Goal: Find specific page/section: Find specific page/section

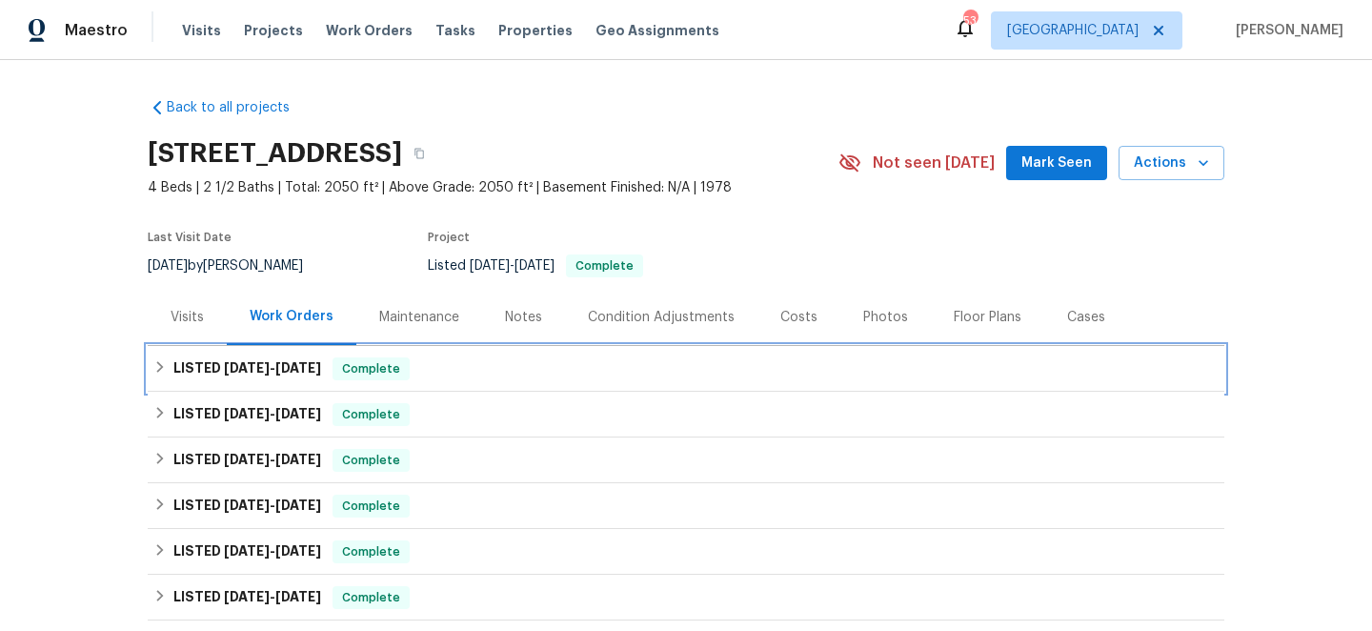
click at [486, 353] on div "LISTED [DATE] - [DATE] Complete" at bounding box center [686, 369] width 1077 height 46
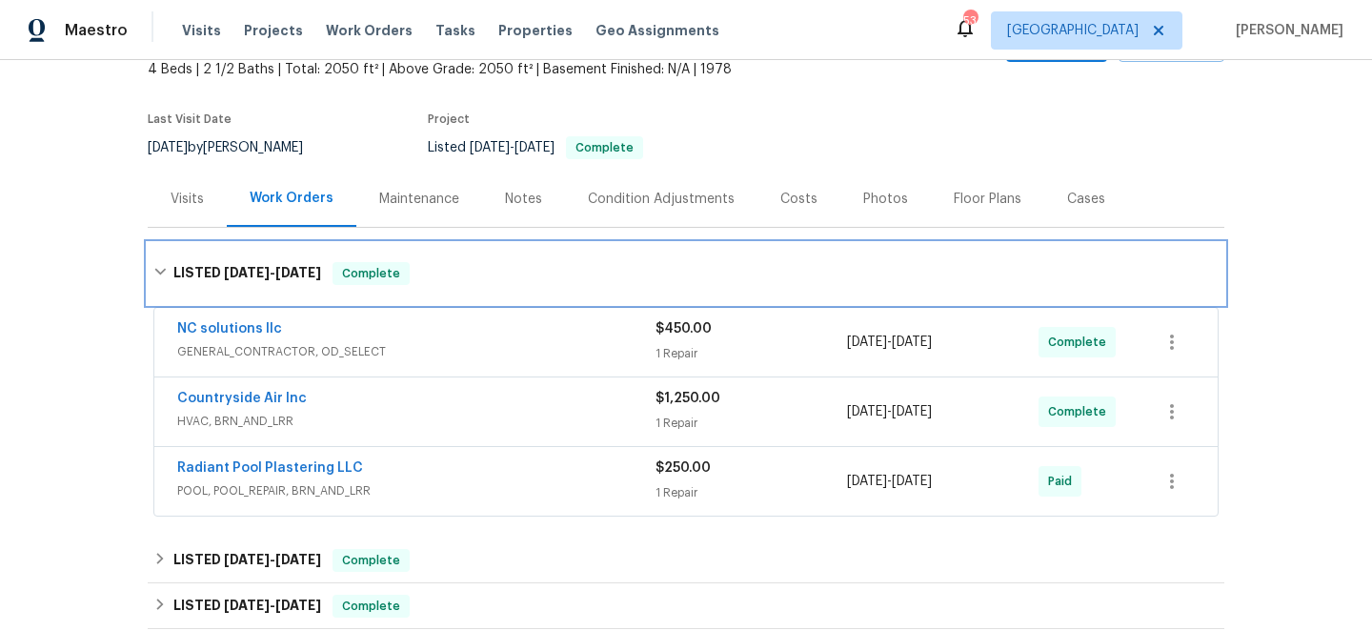
scroll to position [152, 0]
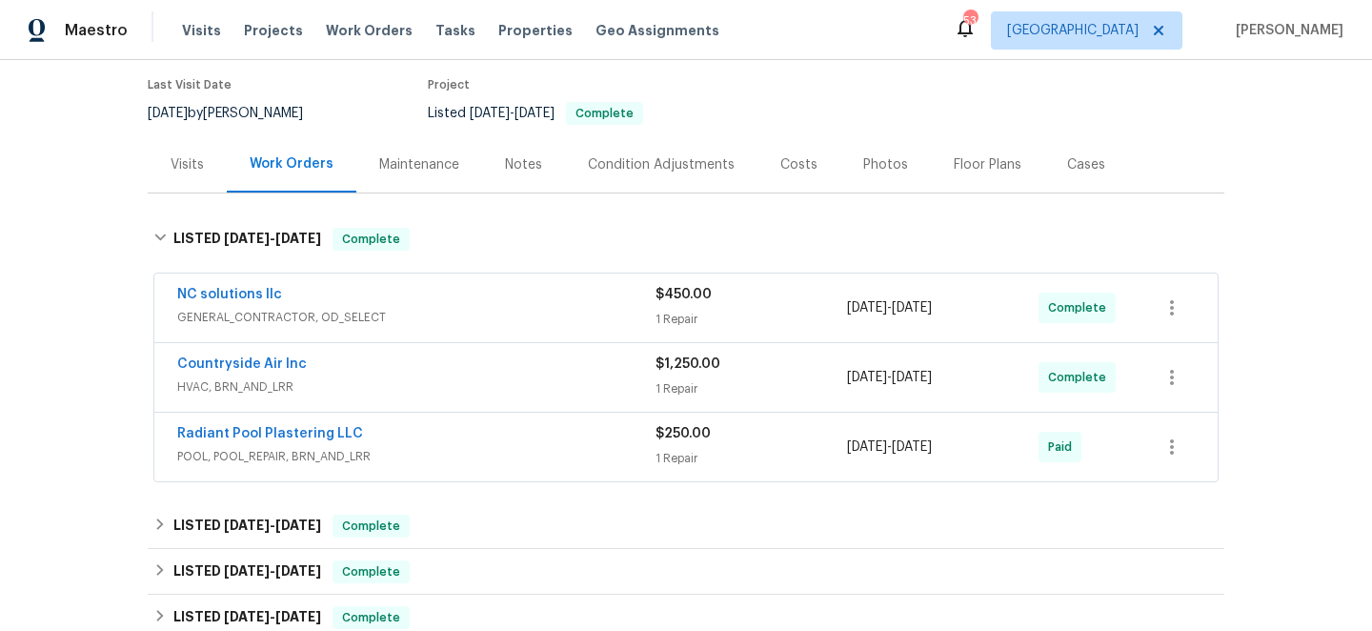
click at [484, 306] on div "NC solutions llc" at bounding box center [416, 296] width 478 height 23
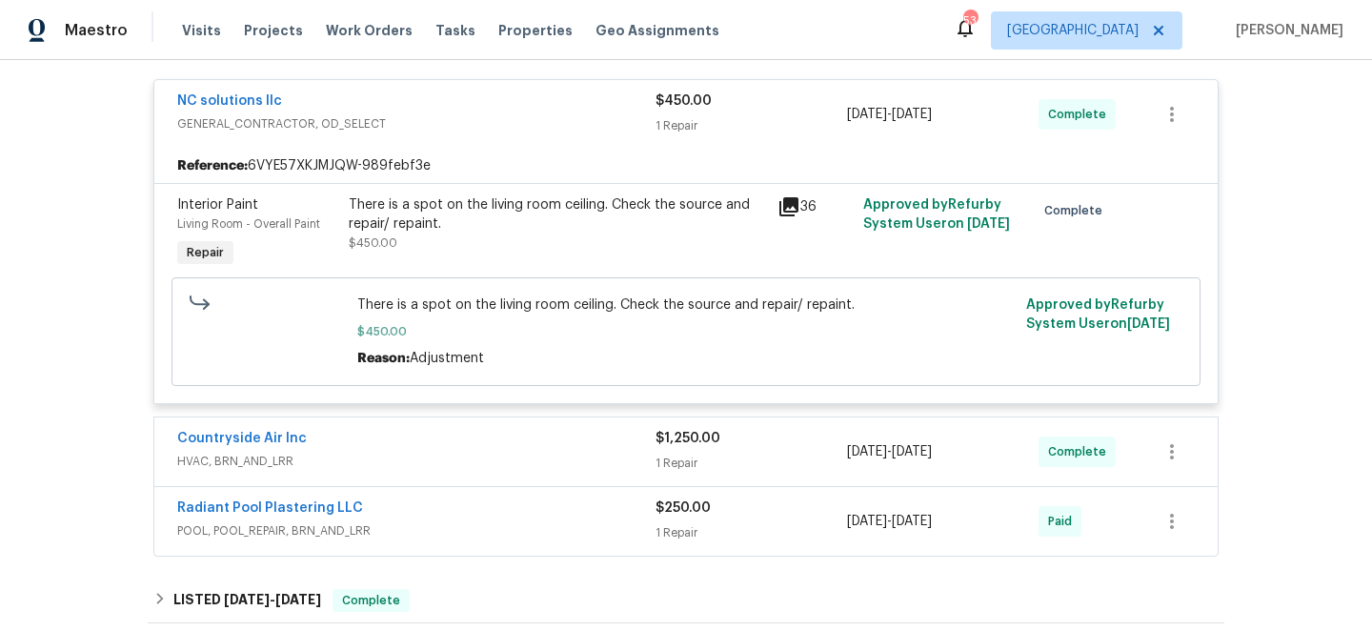
scroll to position [397, 0]
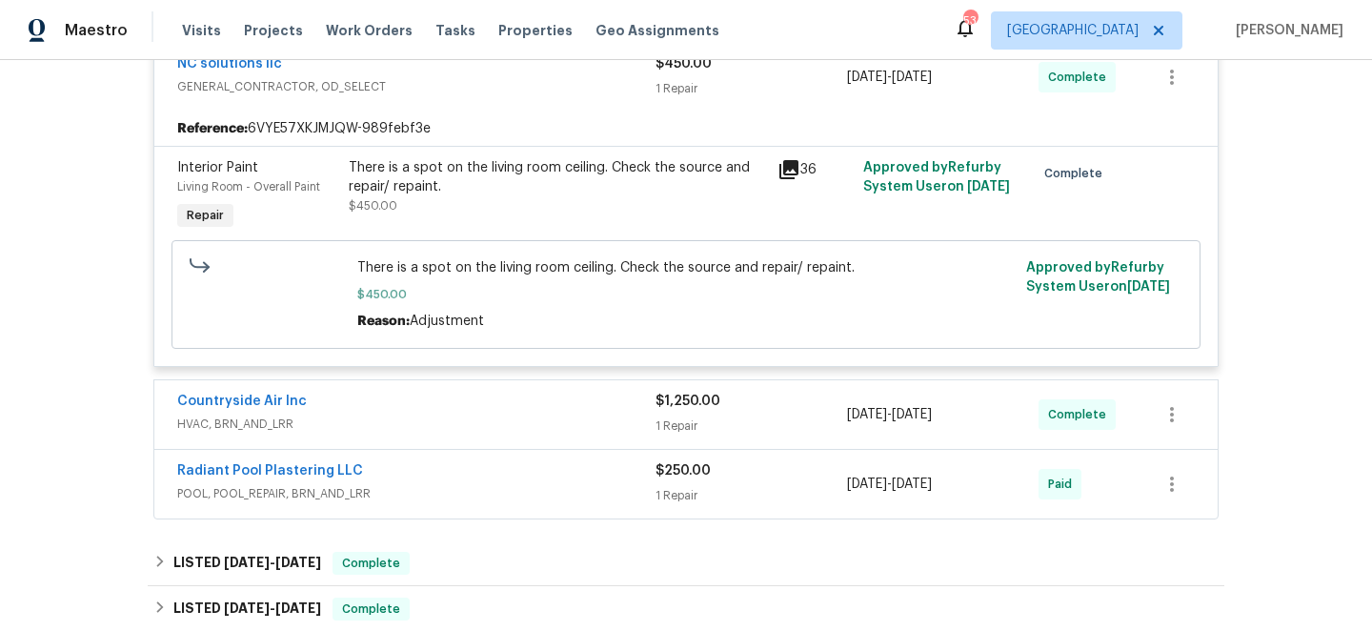
click at [451, 416] on span "HVAC, BRN_AND_LRR" at bounding box center [416, 424] width 478 height 19
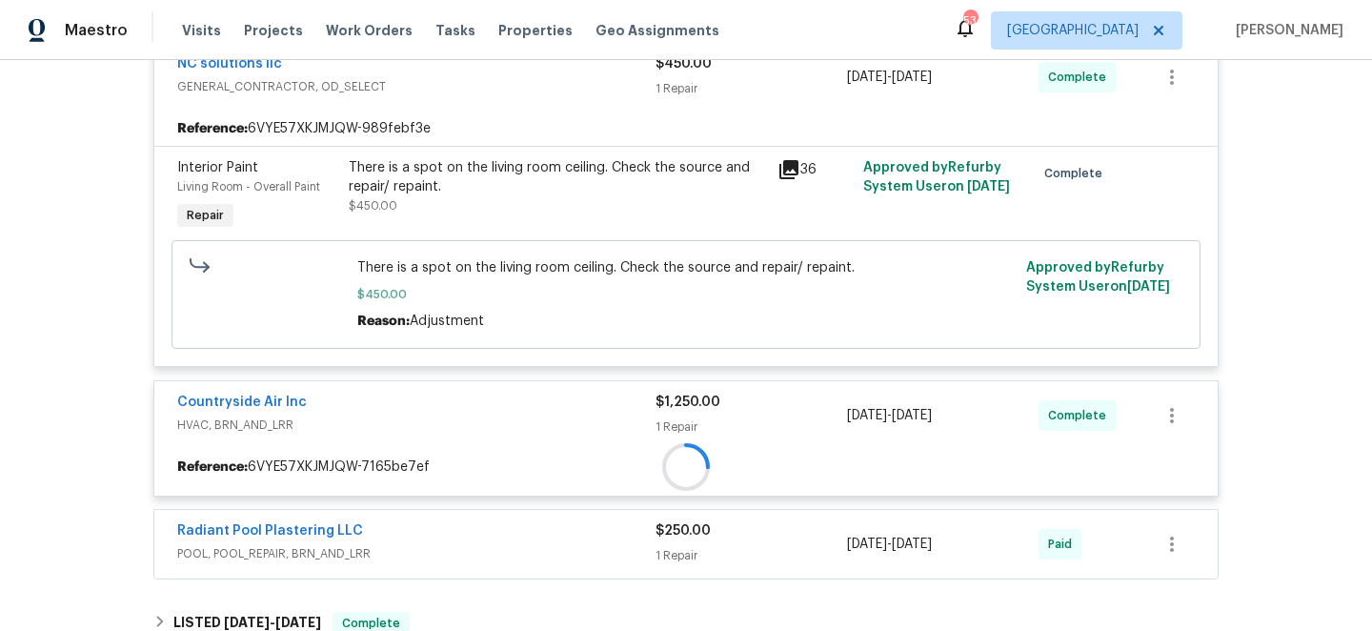
scroll to position [611, 0]
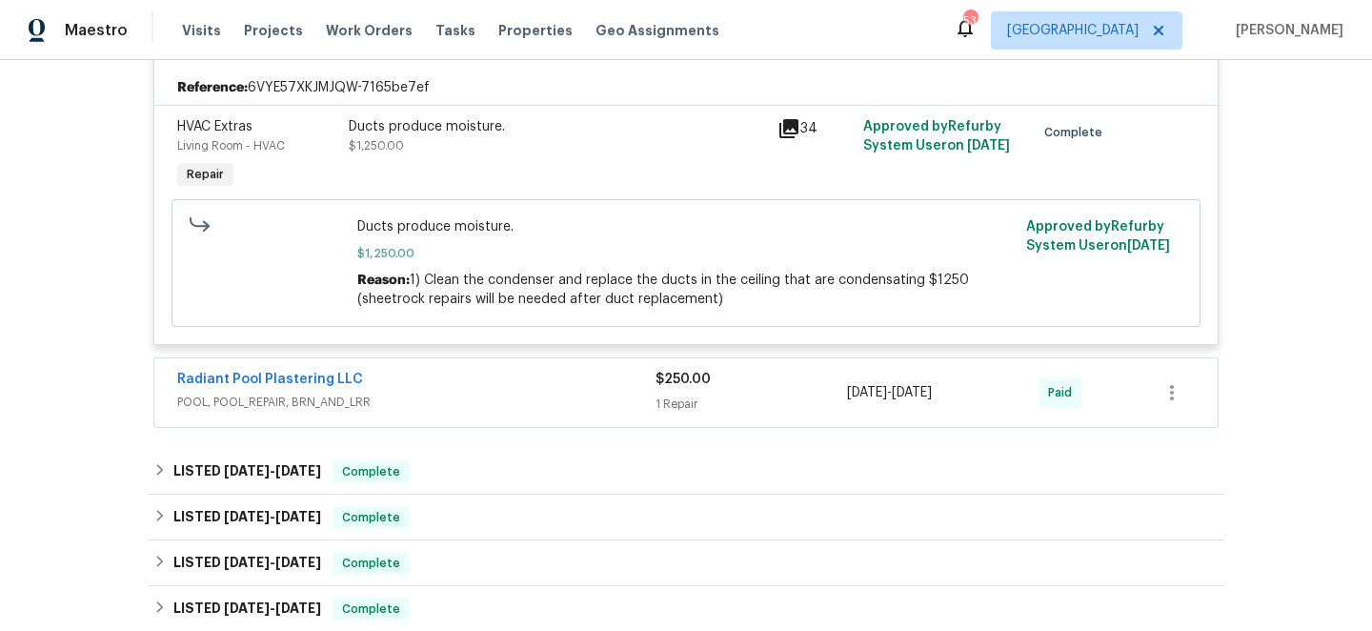
click at [496, 420] on div "Radiant Pool Plastering LLC POOL, POOL_REPAIR, BRN_AND_LRR $250.00 1 Repair [DA…" at bounding box center [686, 392] width 1064 height 69
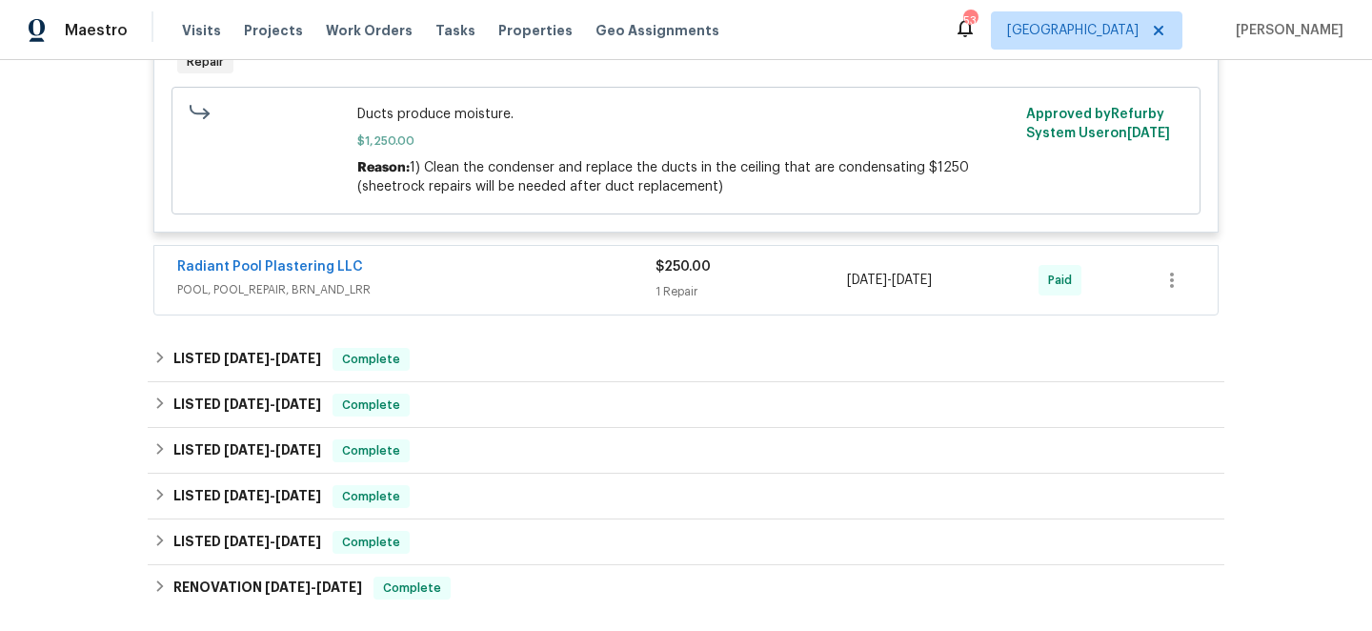
scroll to position [893, 0]
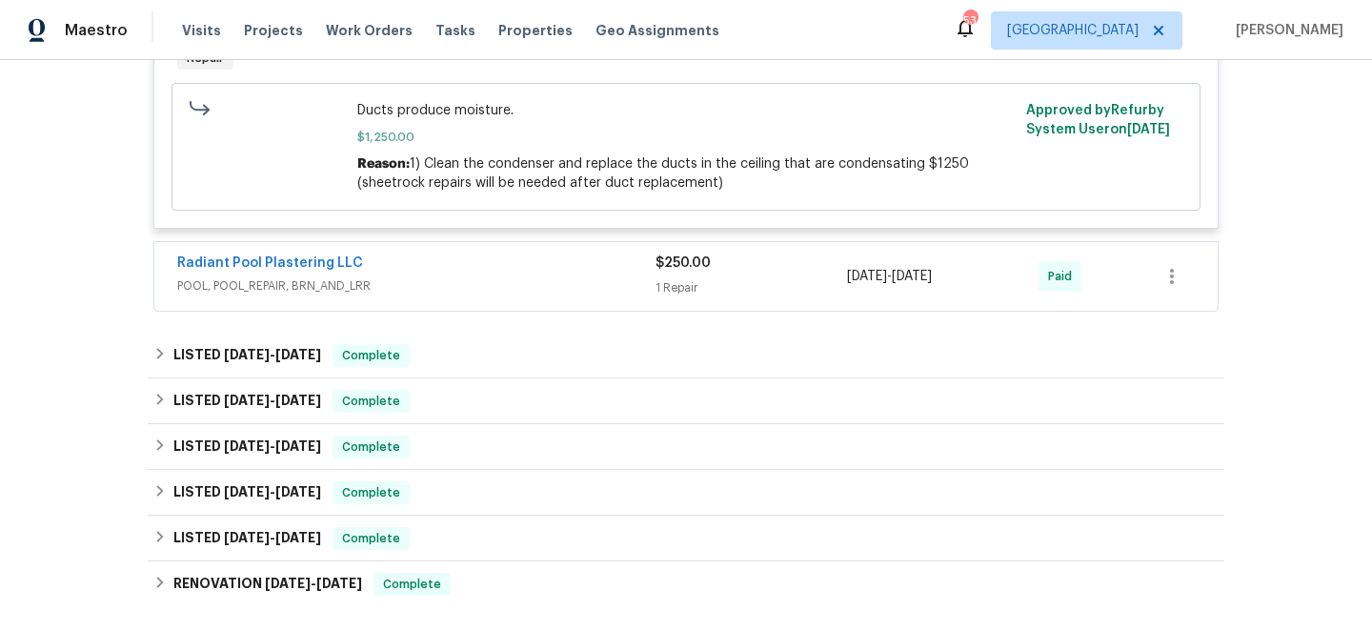
click at [479, 268] on div "Radiant Pool Plastering LLC" at bounding box center [416, 264] width 478 height 23
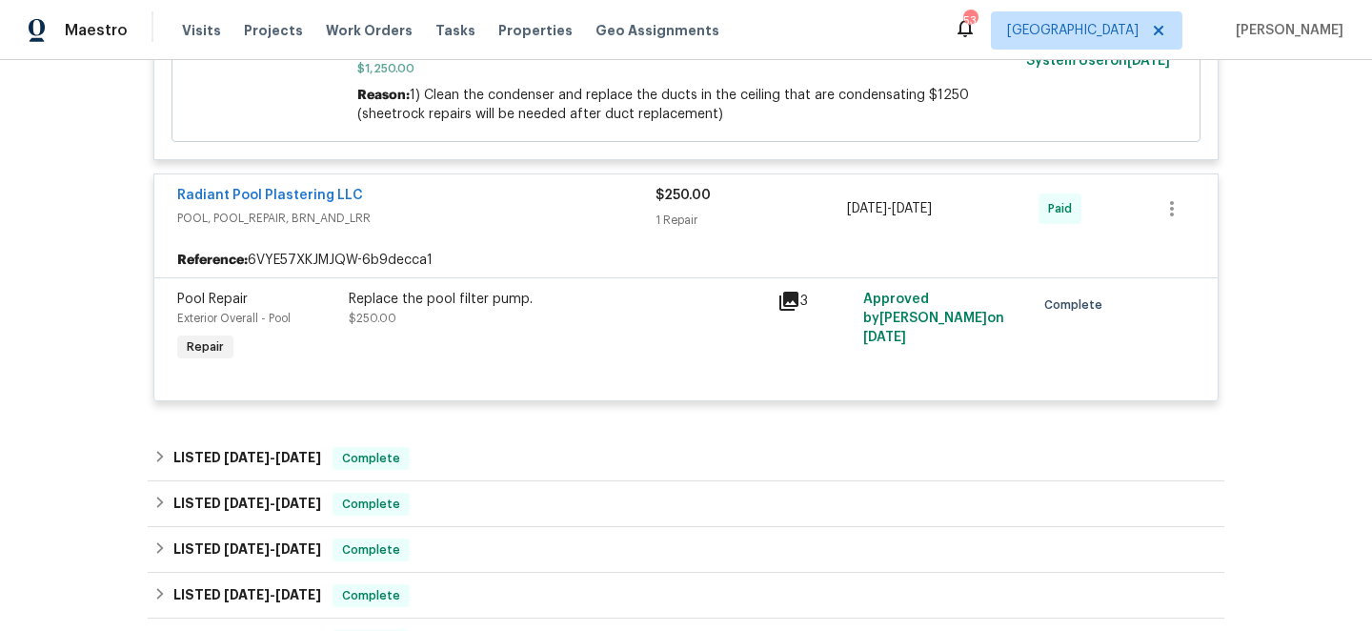
scroll to position [992, 0]
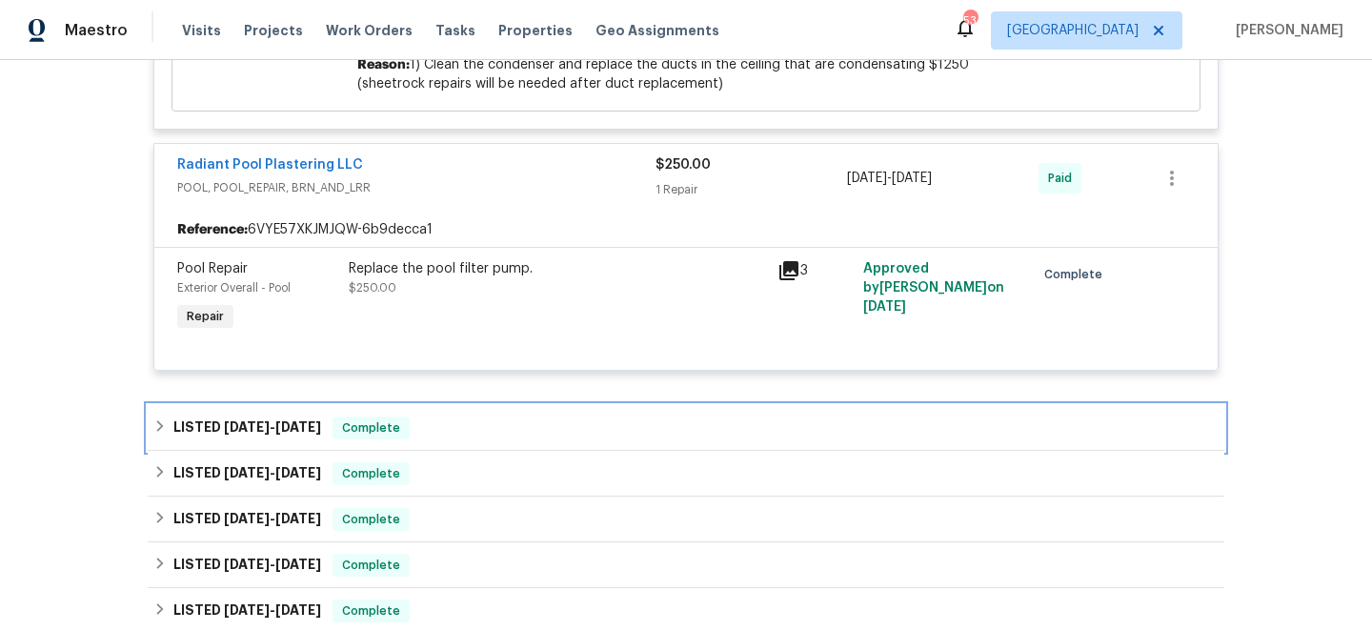
click at [426, 429] on div "LISTED [DATE] - [DATE] Complete" at bounding box center [685, 427] width 1065 height 23
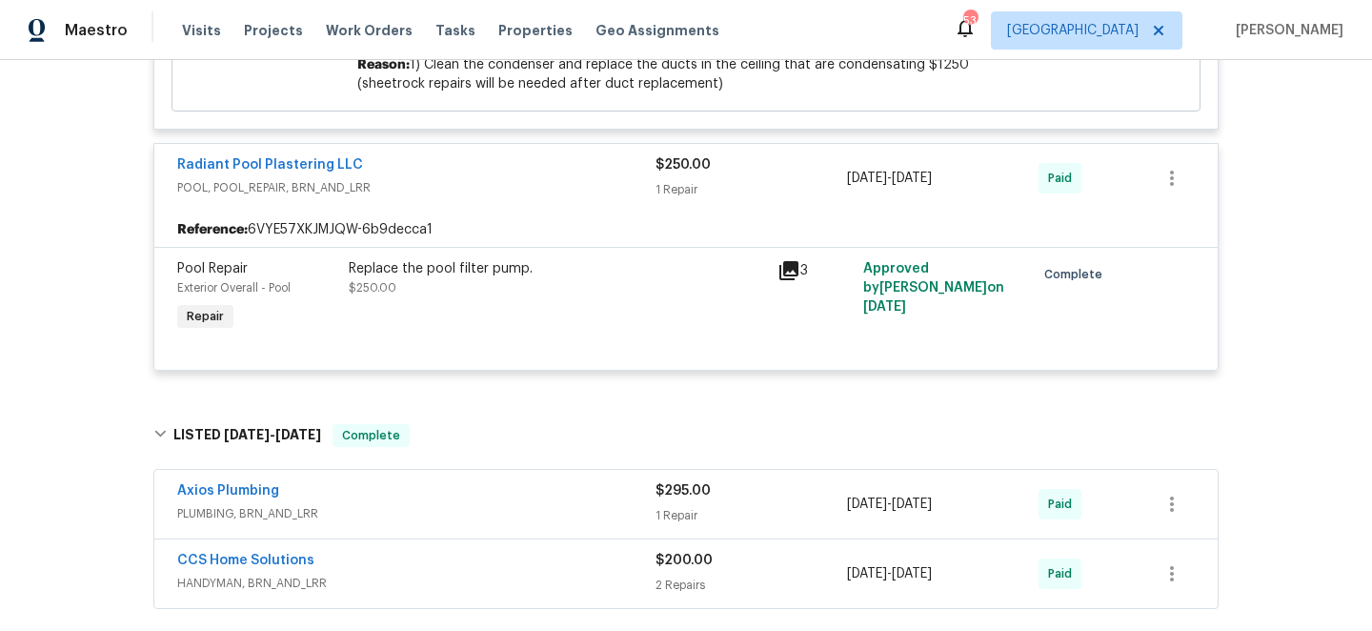
click at [502, 500] on div "Axios Plumbing" at bounding box center [416, 492] width 478 height 23
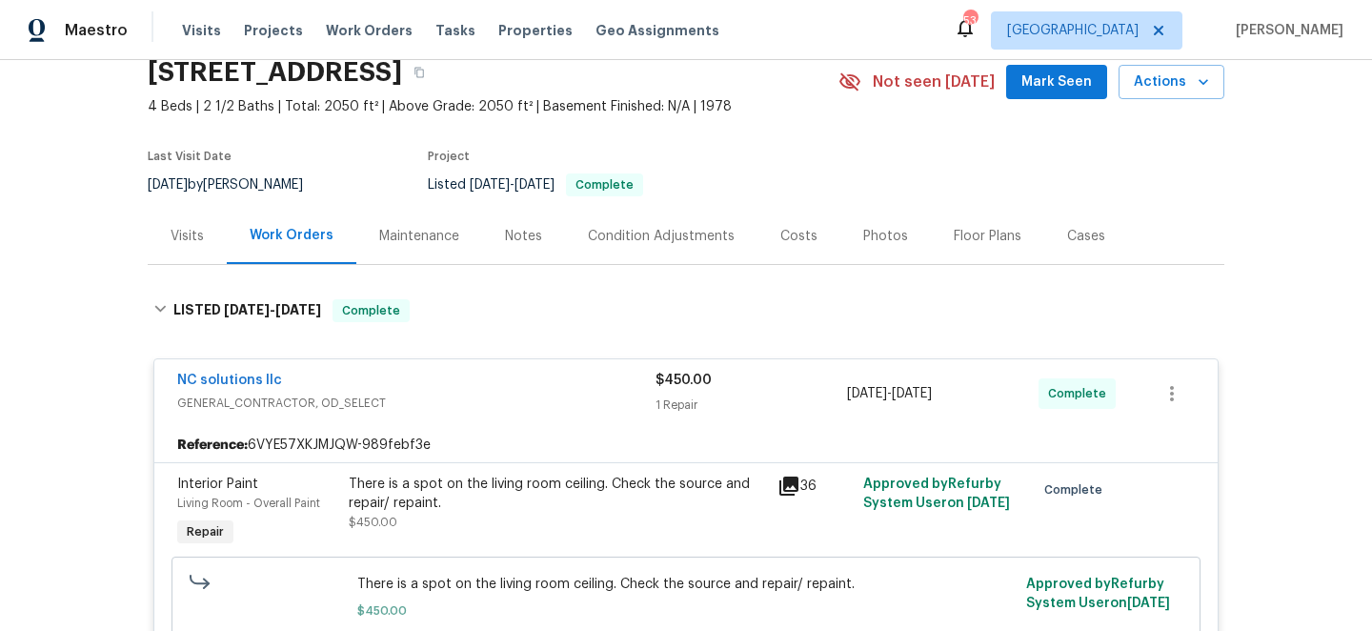
scroll to position [0, 0]
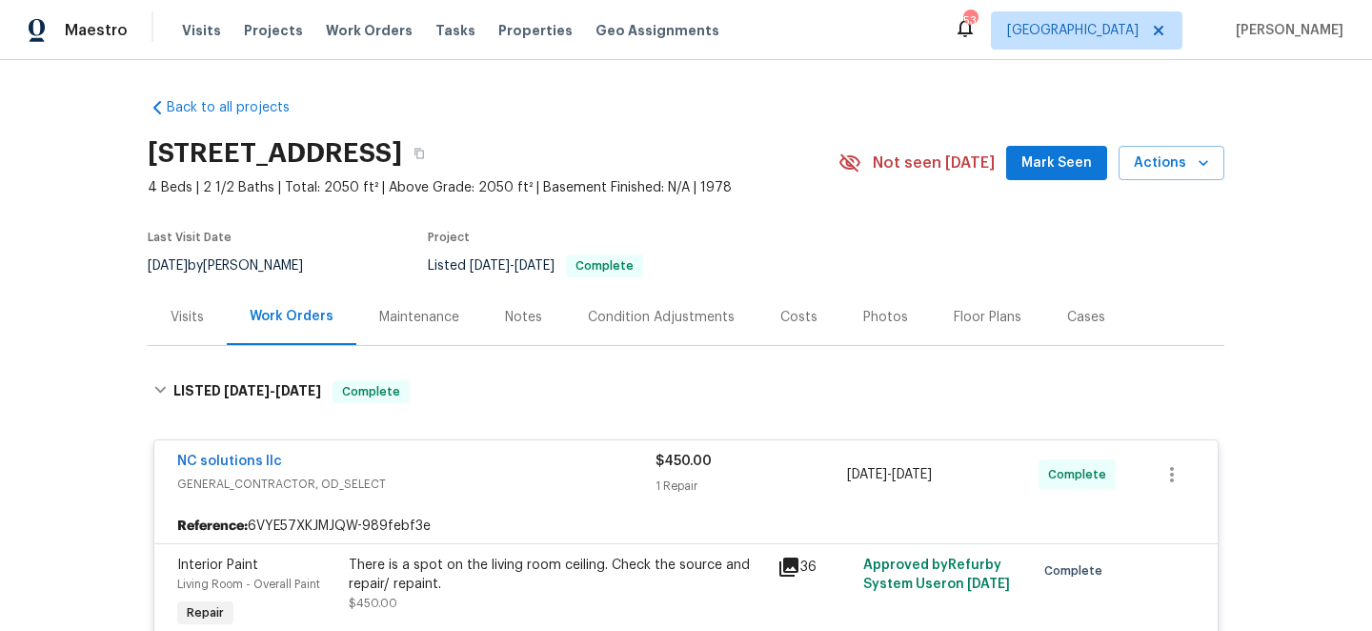
click at [529, 341] on div "Notes" at bounding box center [523, 317] width 83 height 56
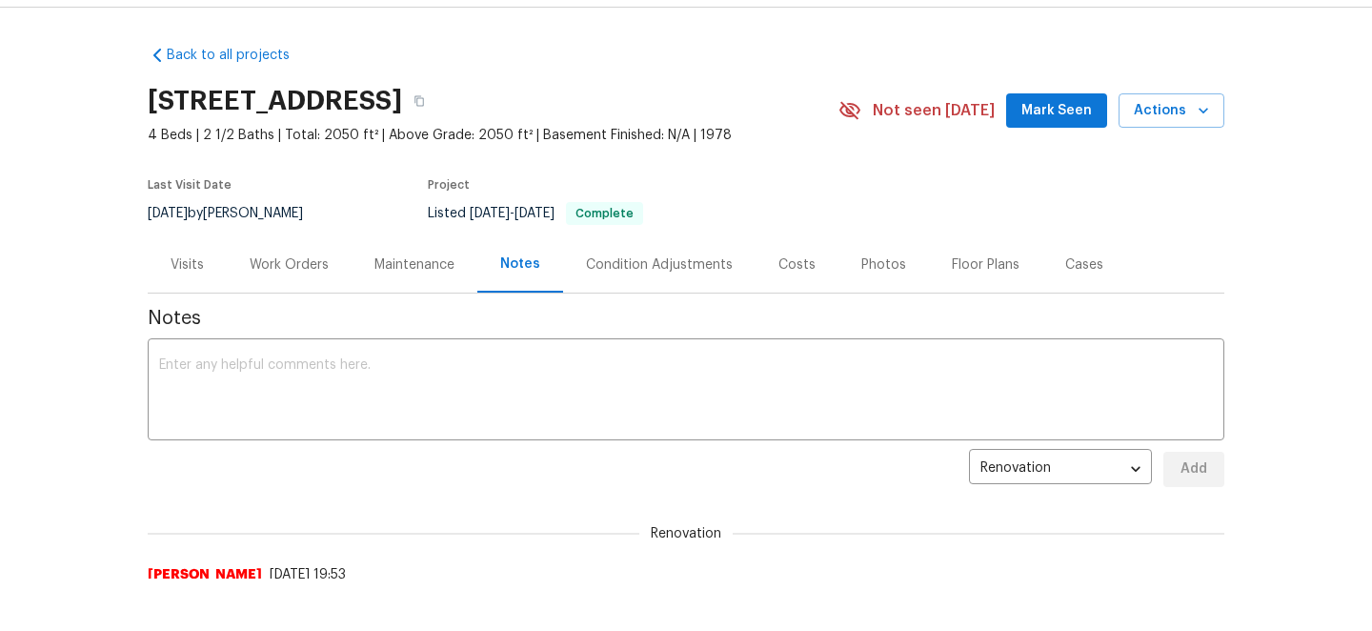
click at [274, 278] on div "Work Orders" at bounding box center [289, 264] width 125 height 56
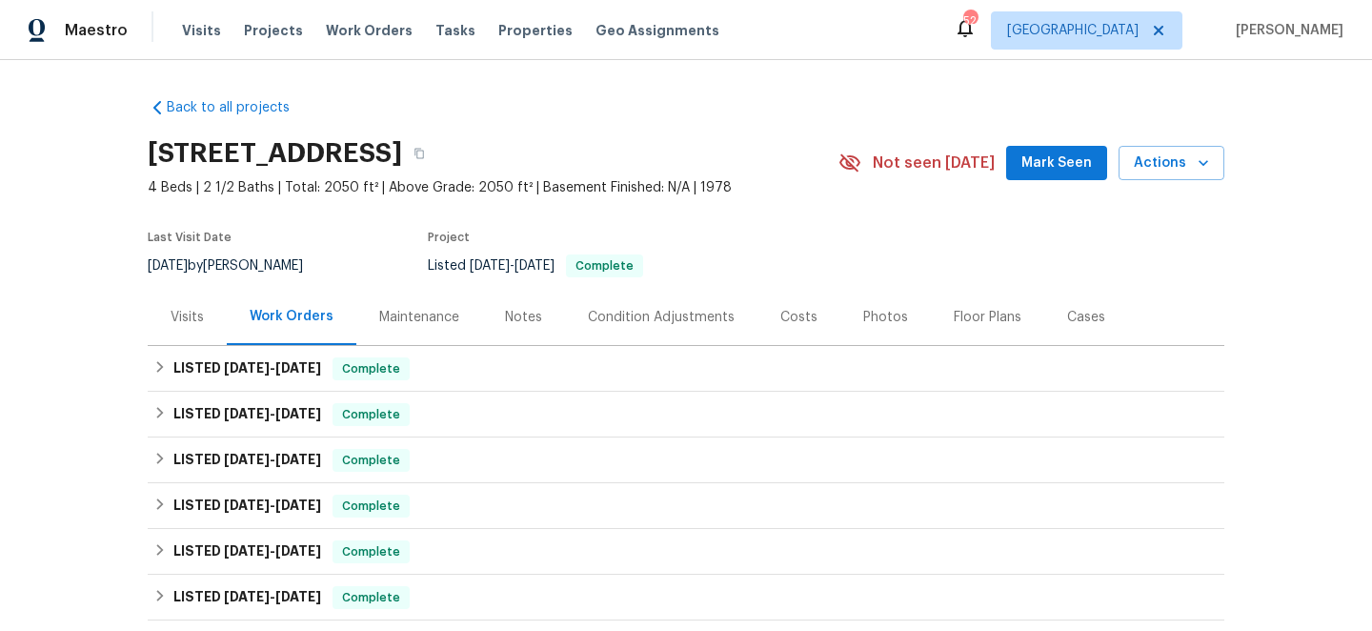
scroll to position [17, 0]
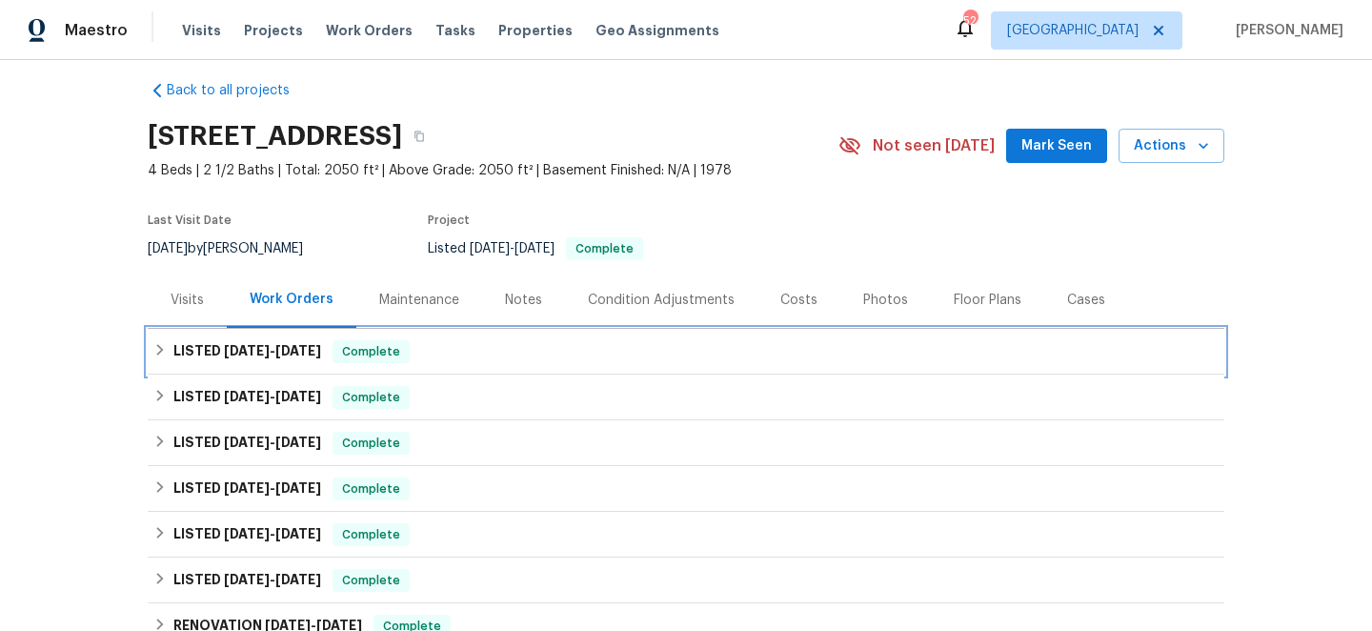
click at [266, 343] on h6 "LISTED [DATE] - [DATE]" at bounding box center [247, 351] width 148 height 23
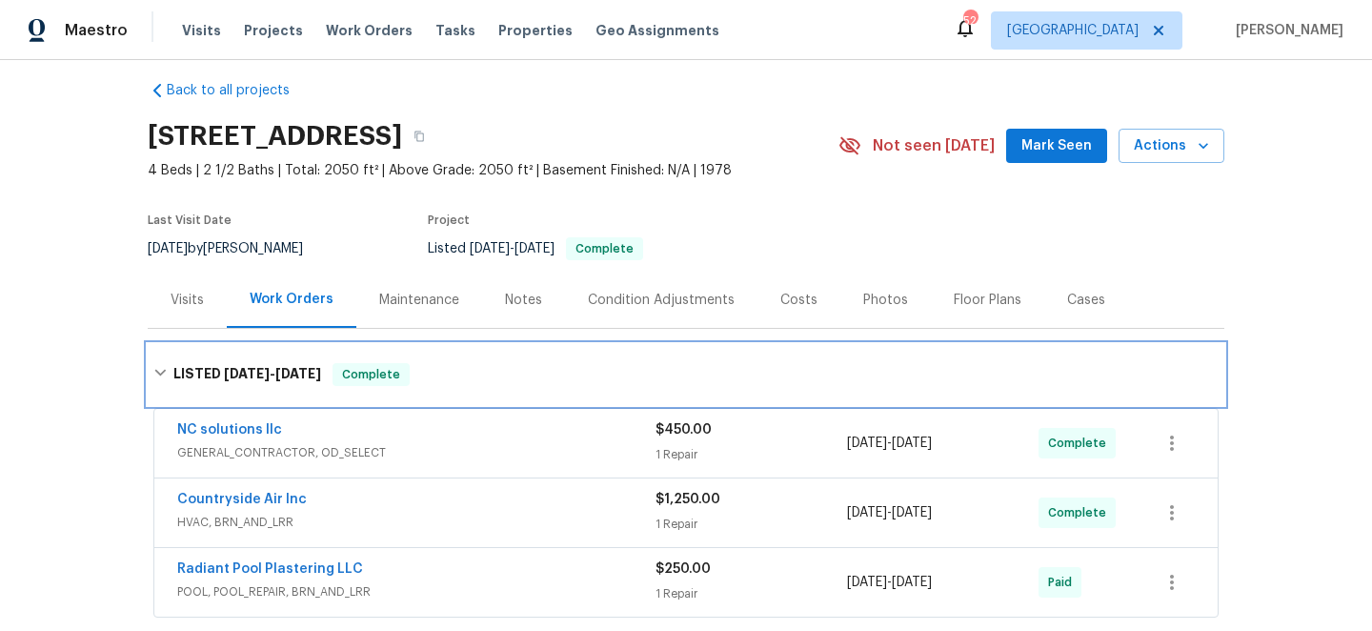
scroll to position [111, 0]
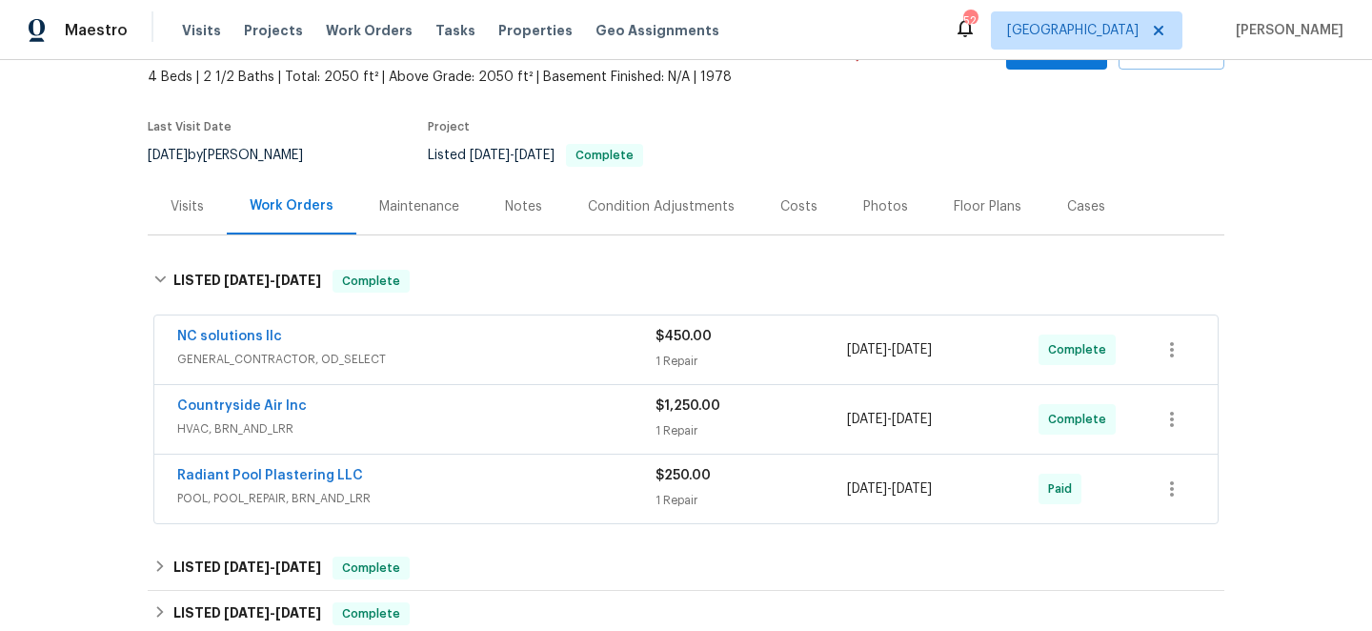
click at [488, 355] on span "GENERAL_CONTRACTOR, OD_SELECT" at bounding box center [416, 359] width 478 height 19
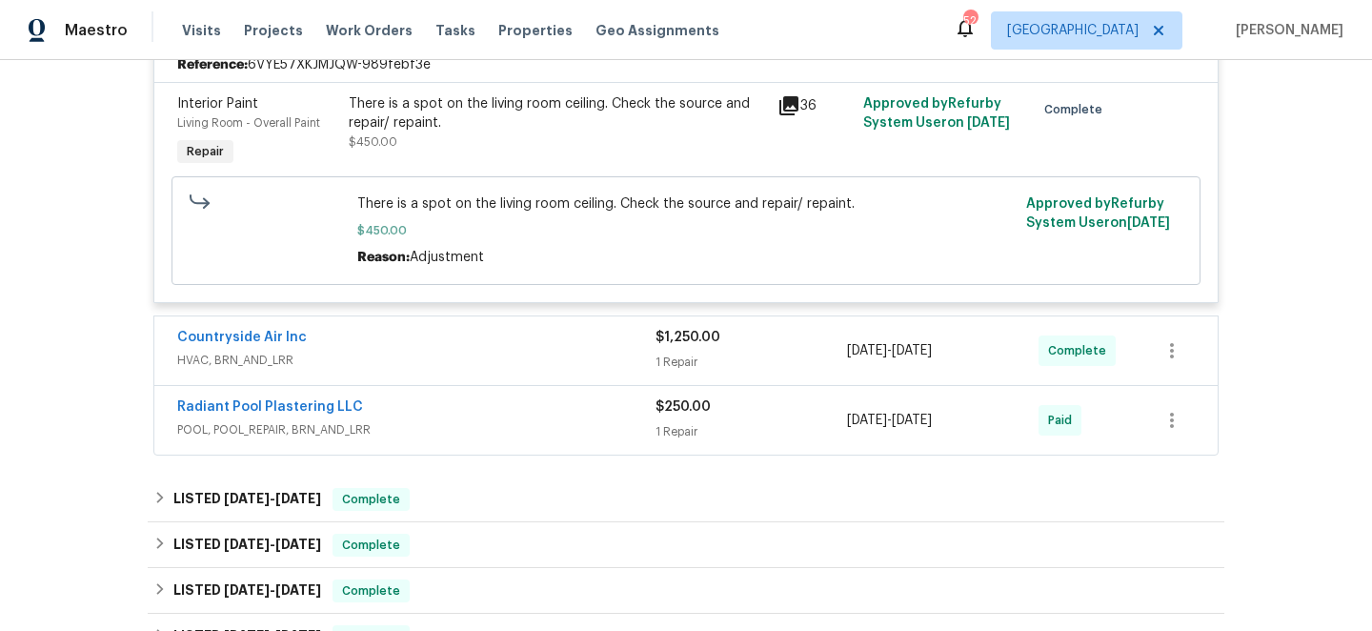
click at [469, 380] on div "Countryside Air Inc HVAC, BRN_AND_LRR $1,250.00 1 Repair [DATE] - [DATE] Comple…" at bounding box center [686, 350] width 1064 height 69
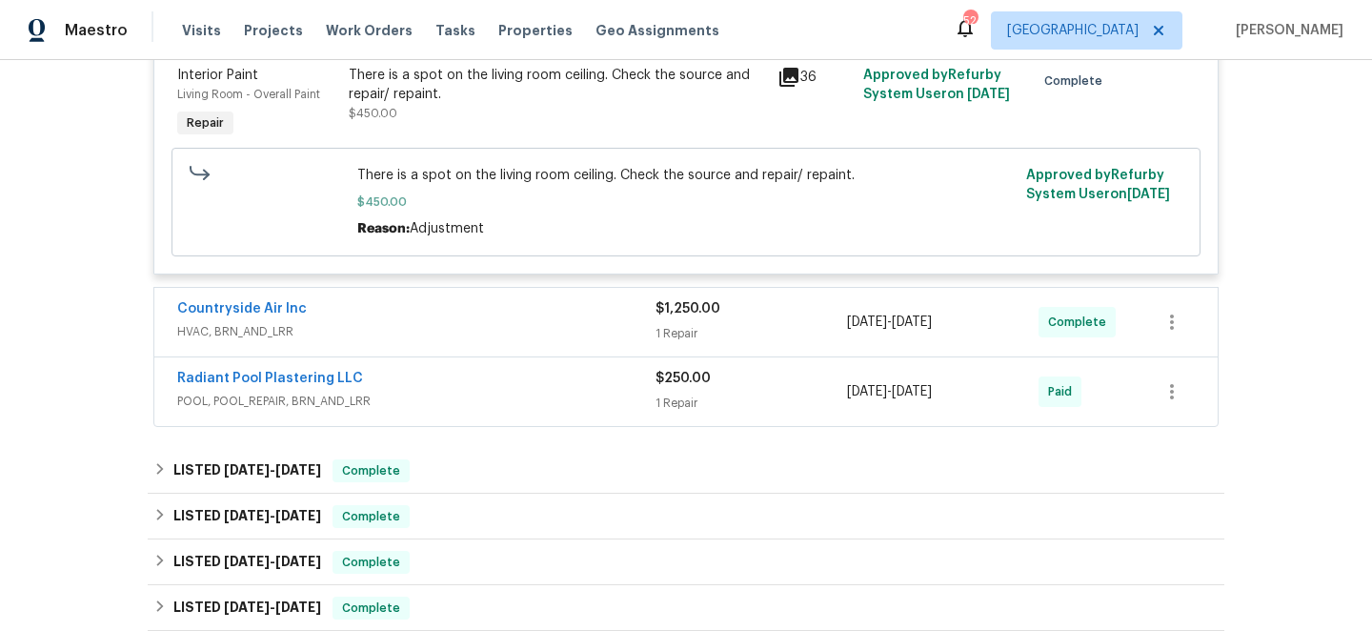
scroll to position [502, 0]
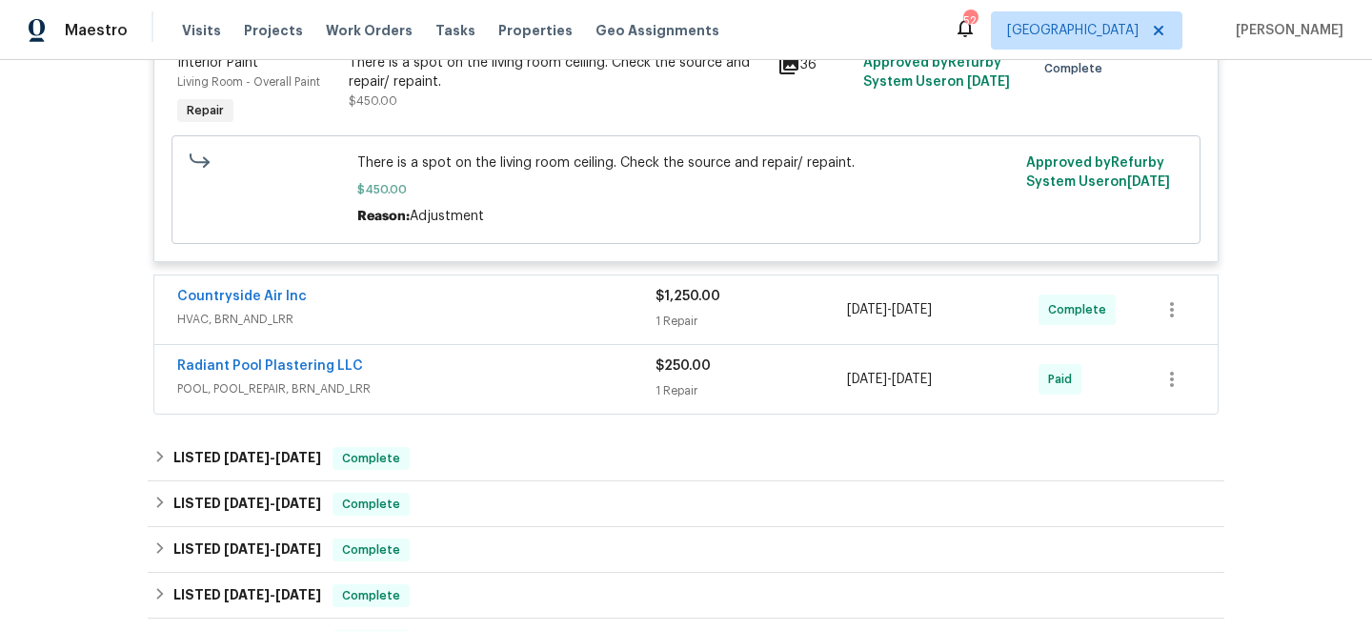
click at [469, 380] on span "POOL, POOL_REPAIR, BRN_AND_LRR" at bounding box center [416, 388] width 478 height 19
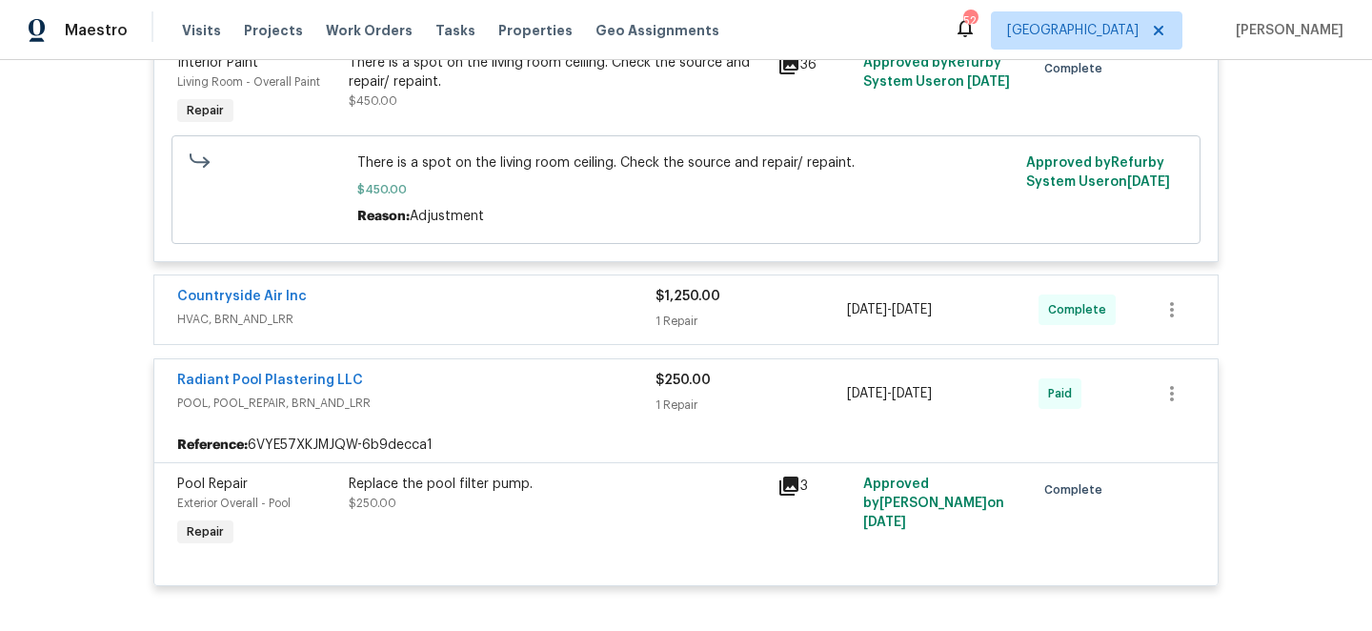
click at [486, 303] on div "Countryside Air Inc" at bounding box center [416, 298] width 478 height 23
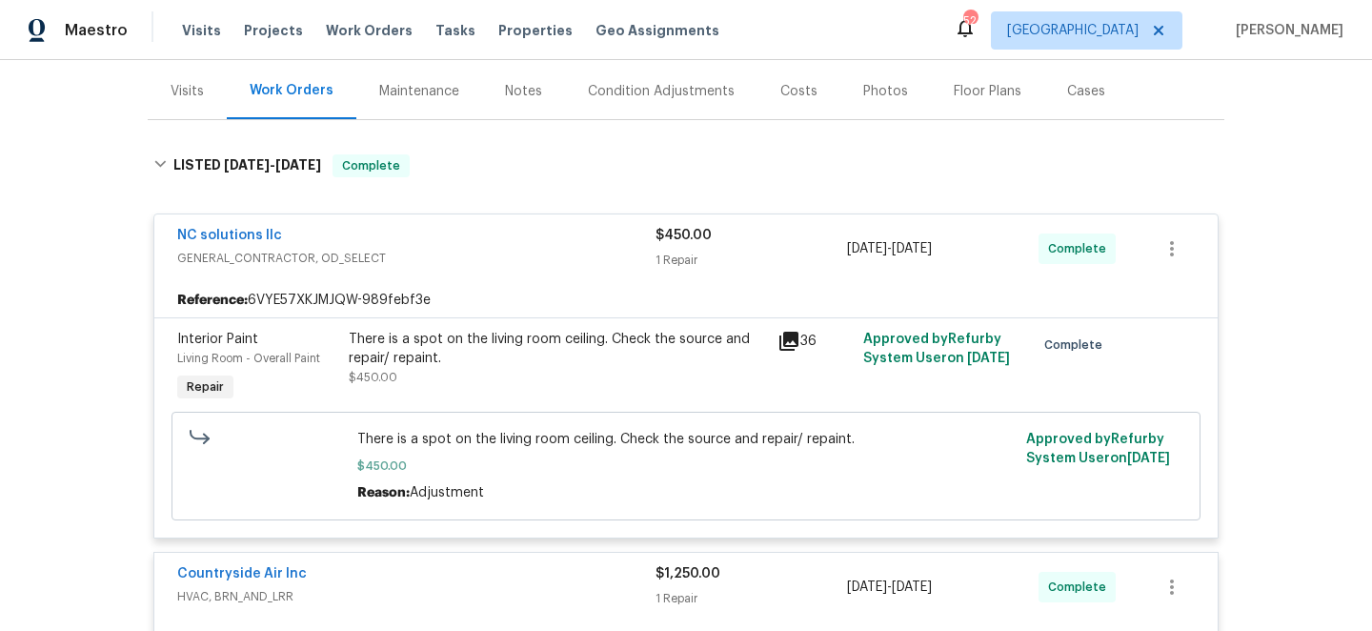
scroll to position [0, 0]
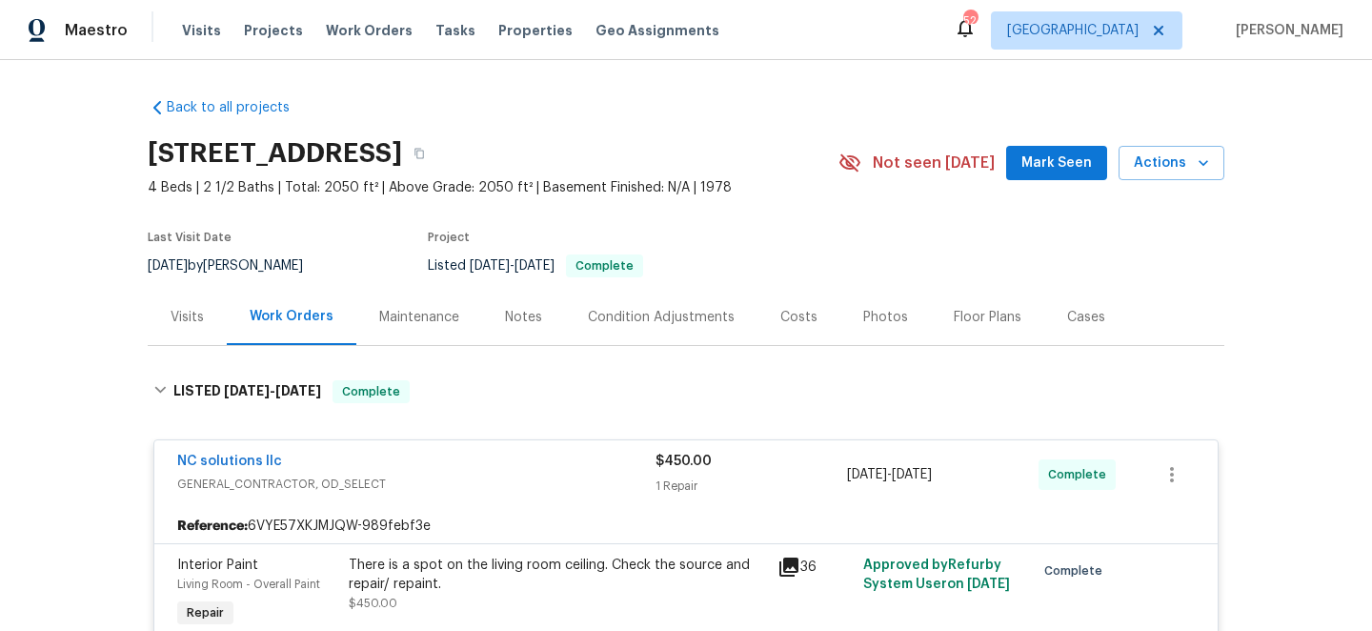
click at [274, 144] on h2 "[STREET_ADDRESS]" at bounding box center [275, 153] width 254 height 19
copy div "[STREET_ADDRESS]"
click at [187, 320] on div "Visits" at bounding box center [187, 317] width 33 height 19
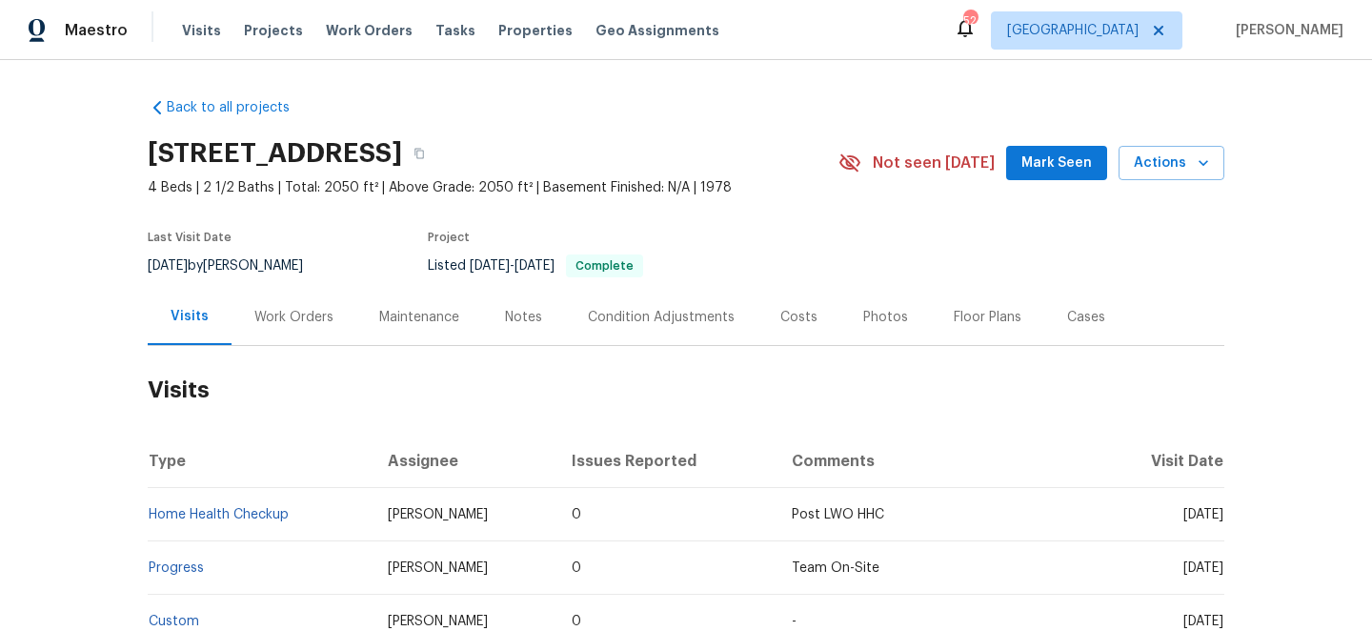
click at [276, 320] on div "Work Orders" at bounding box center [293, 317] width 79 height 19
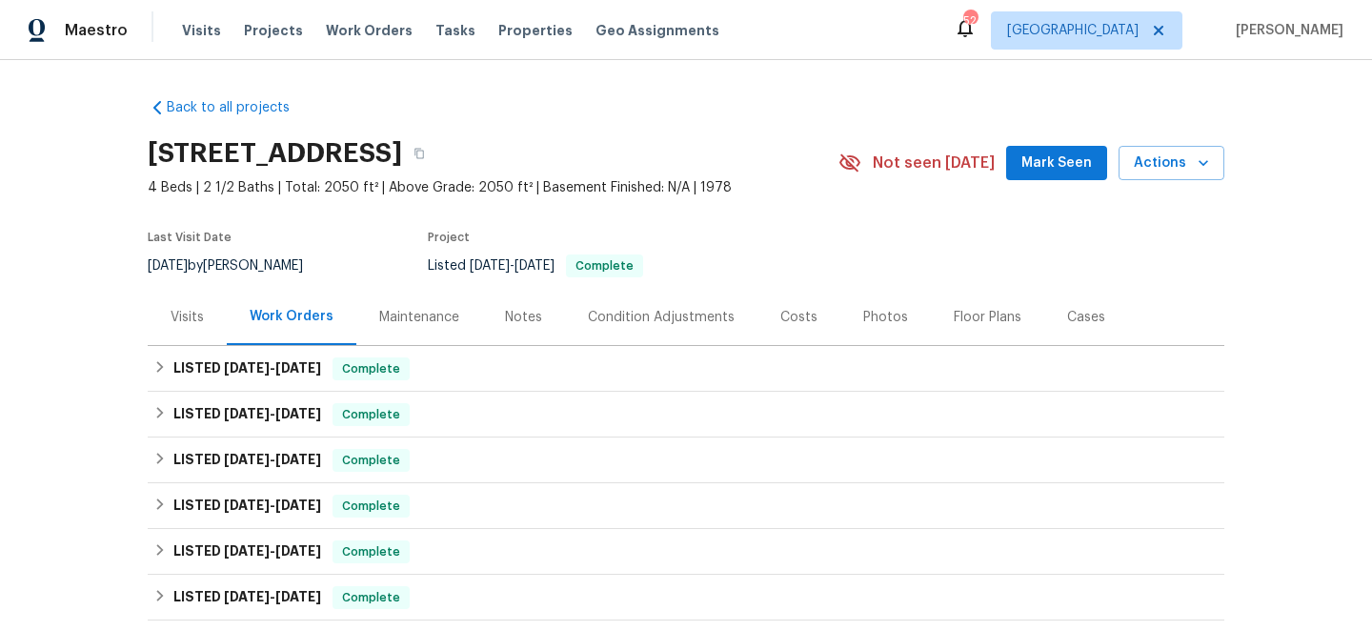
click at [178, 309] on div "Visits" at bounding box center [187, 317] width 33 height 19
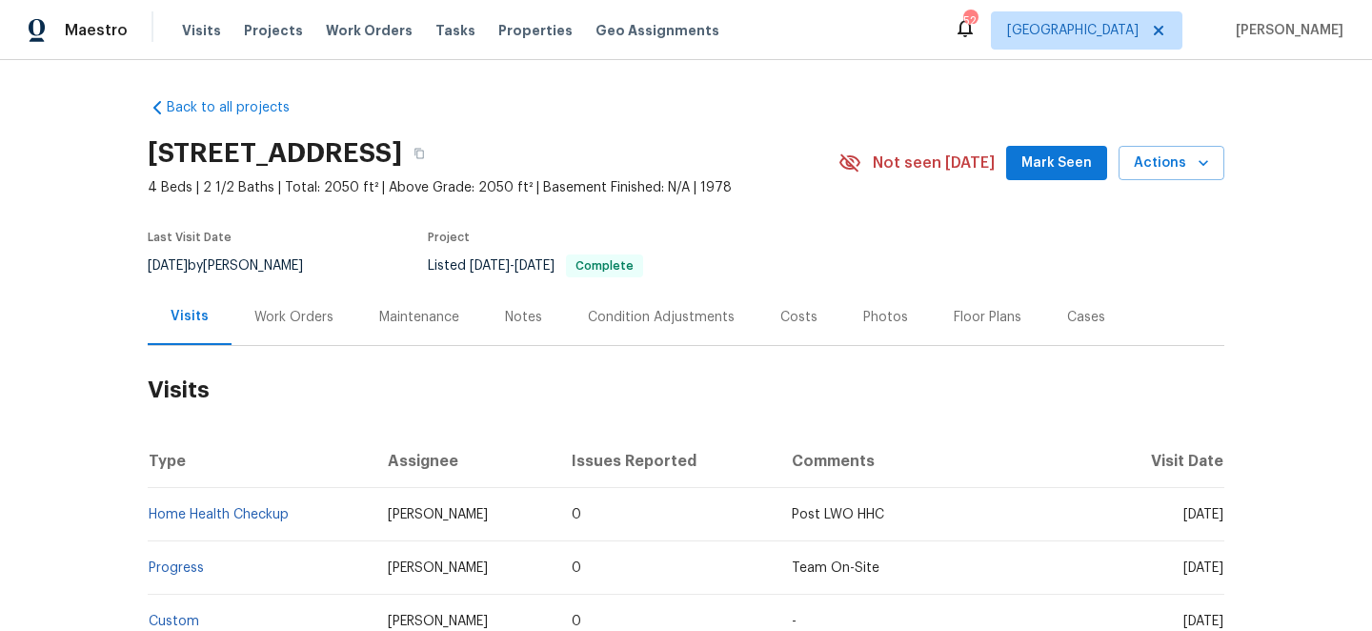
click at [240, 144] on h2 "[STREET_ADDRESS]" at bounding box center [275, 153] width 254 height 19
copy div "[STREET_ADDRESS]"
click at [402, 155] on h2 "[STREET_ADDRESS]" at bounding box center [275, 153] width 254 height 19
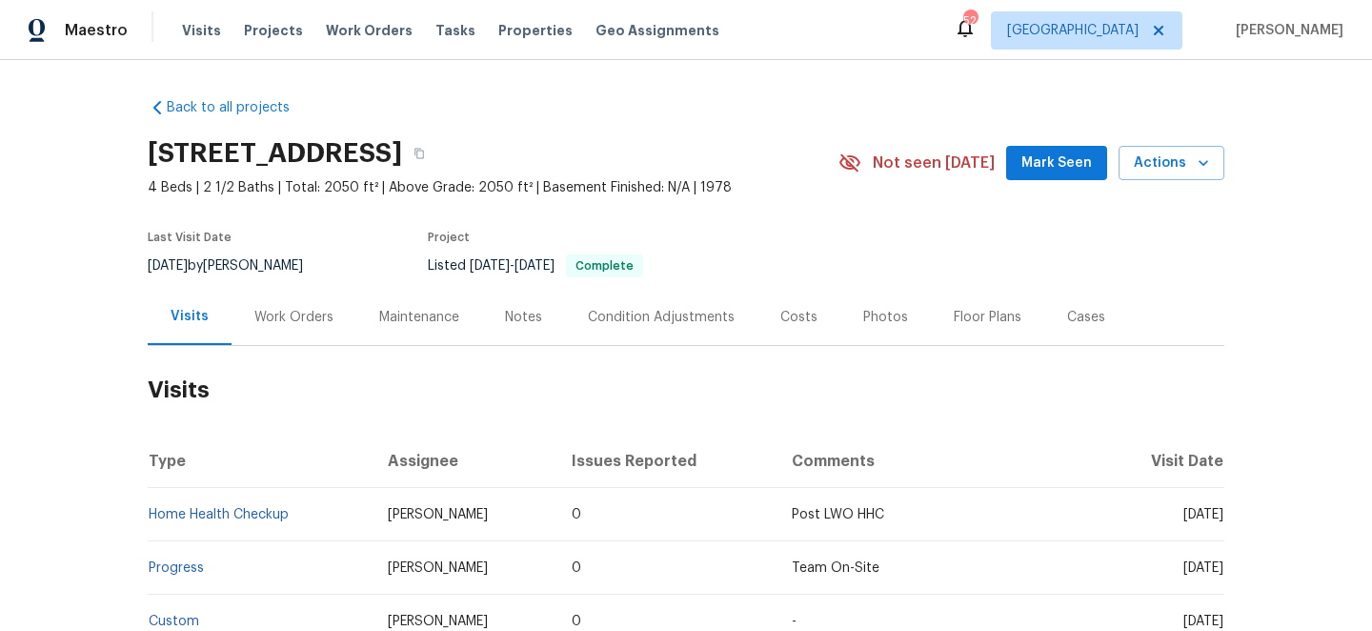
click at [402, 155] on h2 "[STREET_ADDRESS]" at bounding box center [275, 153] width 254 height 19
